Goal: Information Seeking & Learning: Learn about a topic

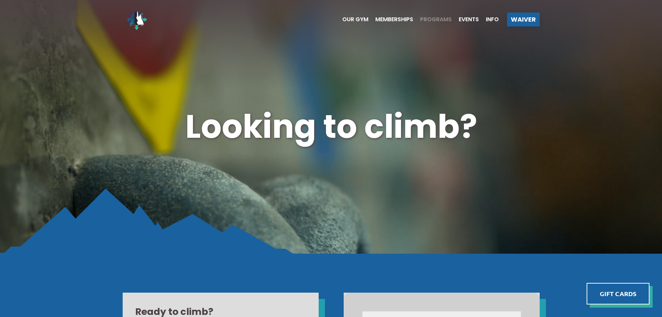
click at [439, 17] on span "Programs" at bounding box center [436, 20] width 32 height 6
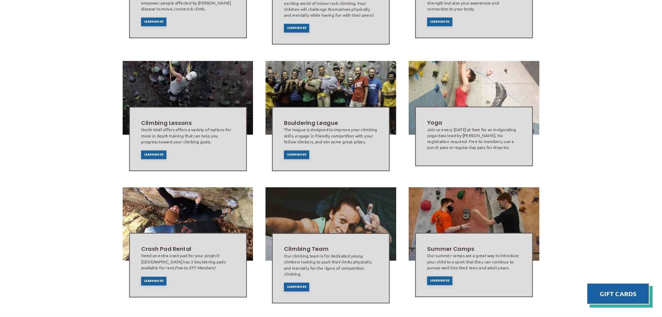
scroll to position [292, 0]
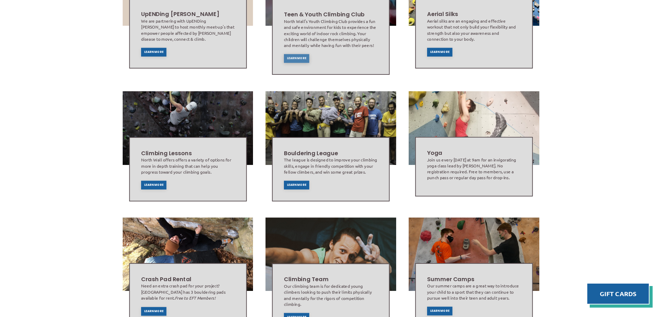
click at [306, 59] on div "Learn More" at bounding box center [296, 58] width 25 height 9
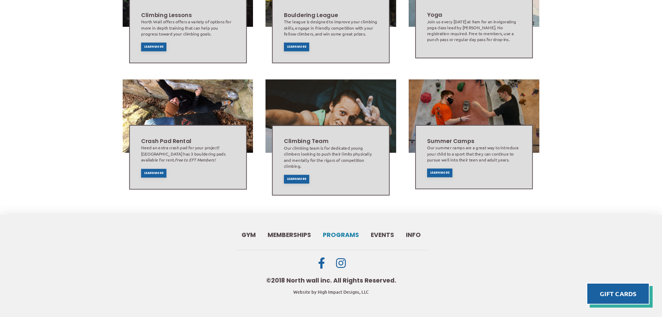
scroll to position [430, 0]
click at [436, 174] on div "Learn More" at bounding box center [439, 172] width 25 height 9
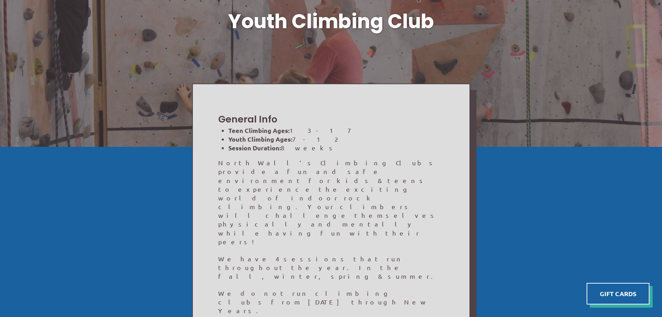
scroll to position [139, 0]
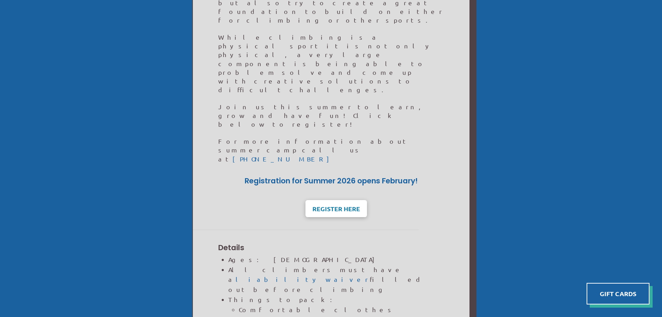
scroll to position [209, 0]
